Goal: Navigation & Orientation: Find specific page/section

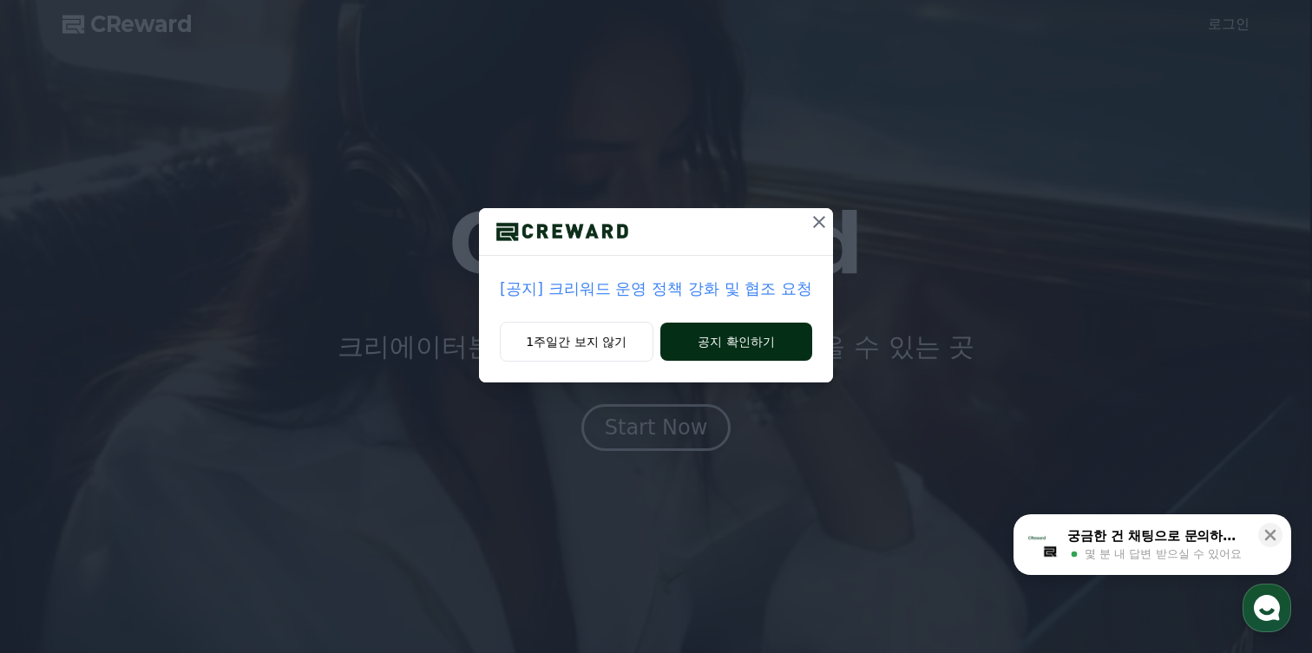
click at [723, 346] on button "공지 확인하기" at bounding box center [736, 342] width 152 height 38
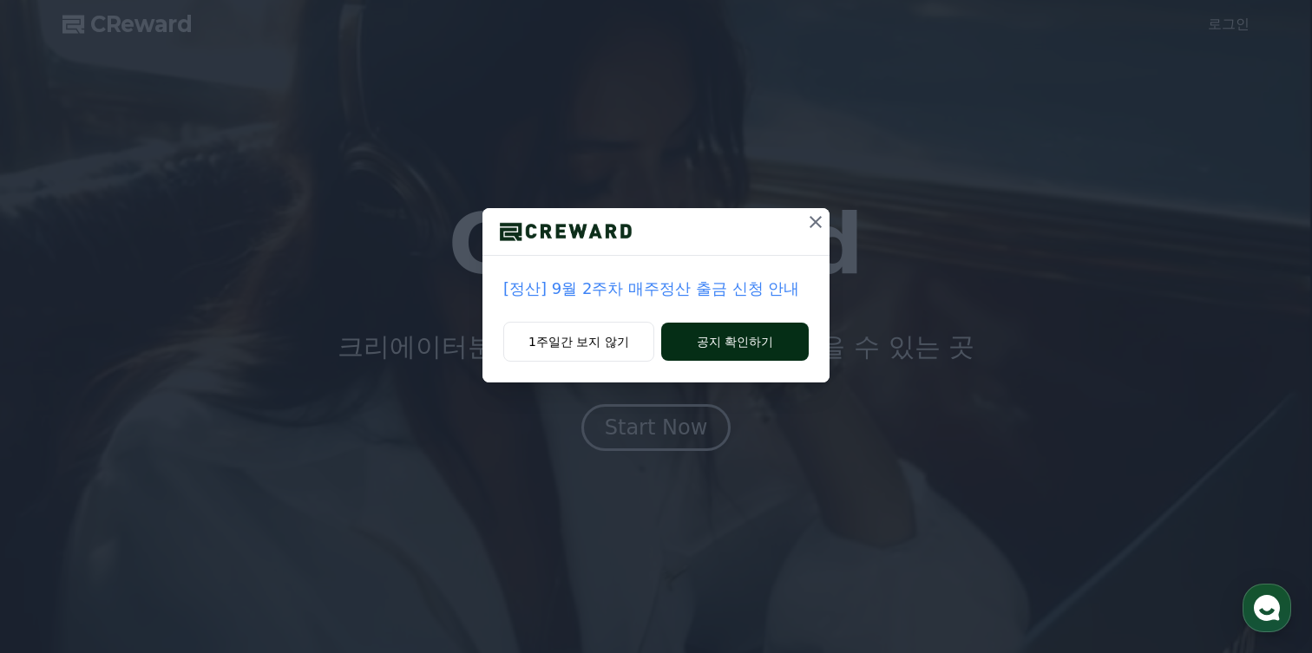
click at [734, 335] on button "공지 확인하기" at bounding box center [734, 342] width 147 height 38
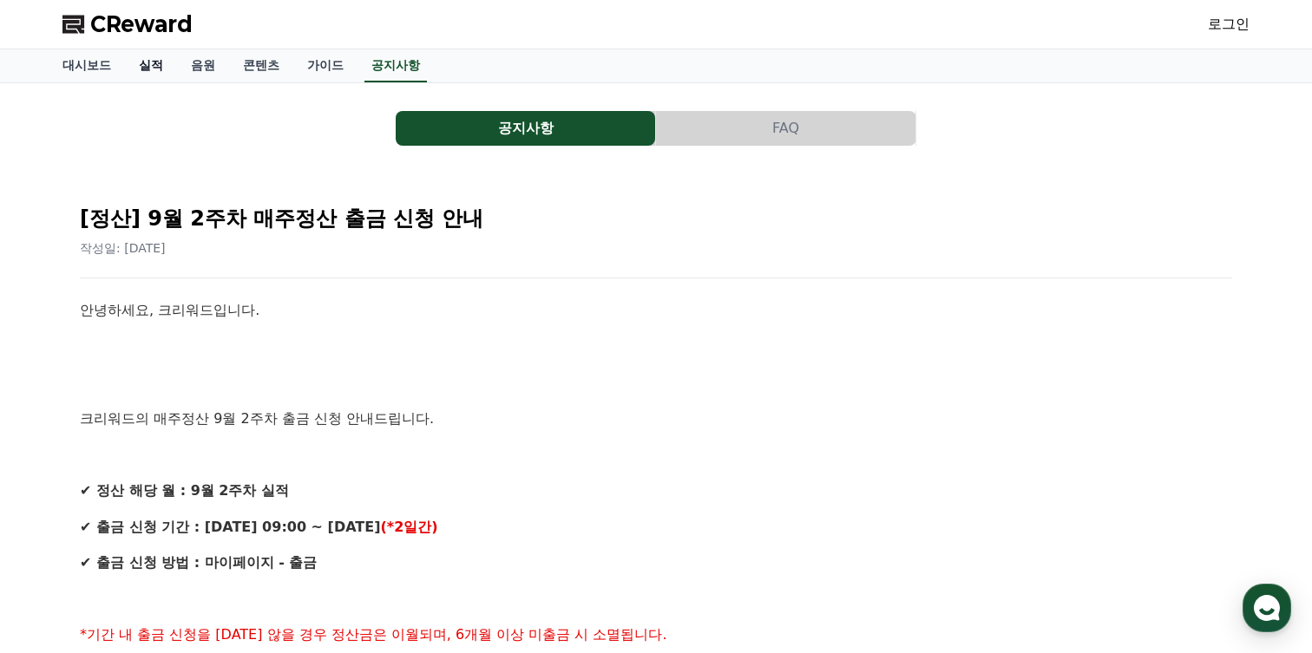
click at [147, 65] on link "실적" at bounding box center [151, 65] width 52 height 33
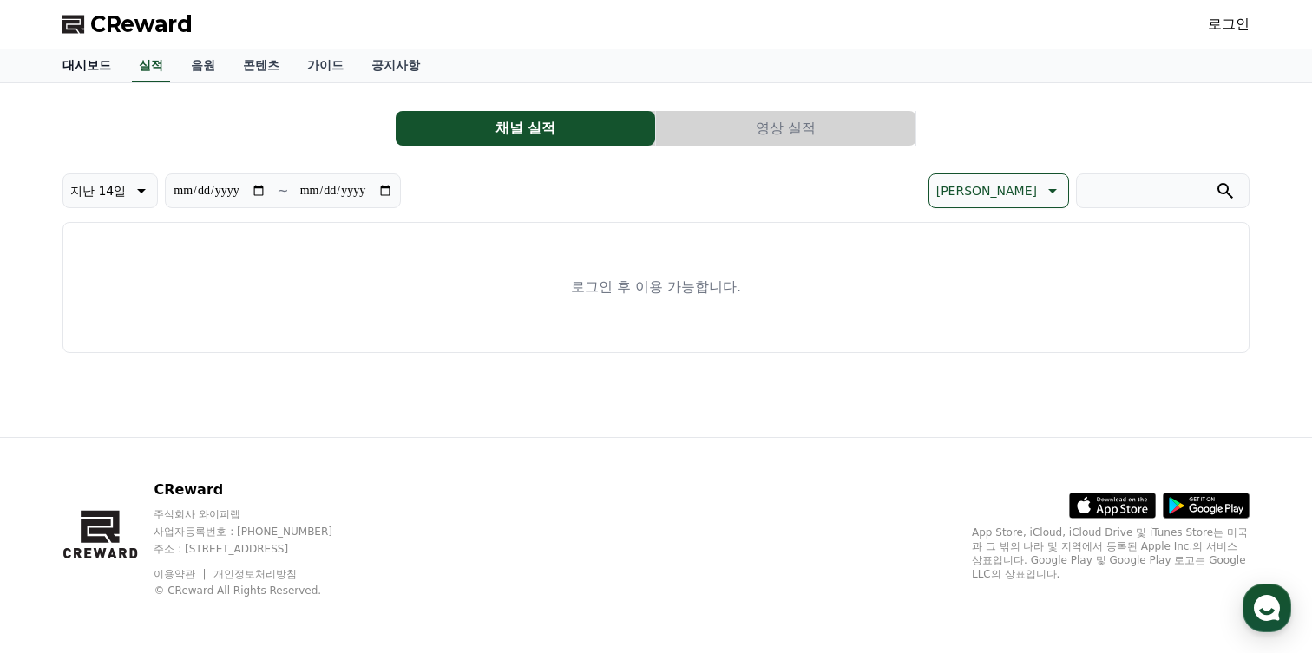
click at [74, 68] on link "대시보드" at bounding box center [87, 65] width 76 height 33
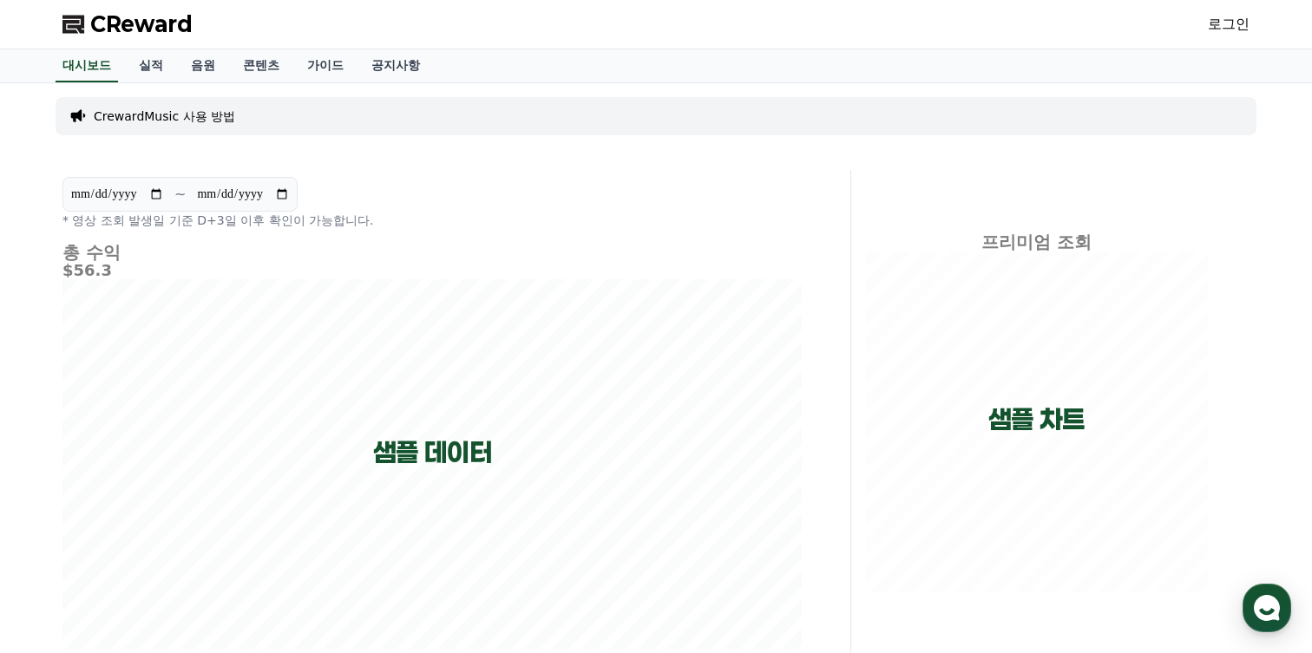
click at [151, 23] on span "CReward" at bounding box center [141, 24] width 102 height 28
